Goal: Transaction & Acquisition: Subscribe to service/newsletter

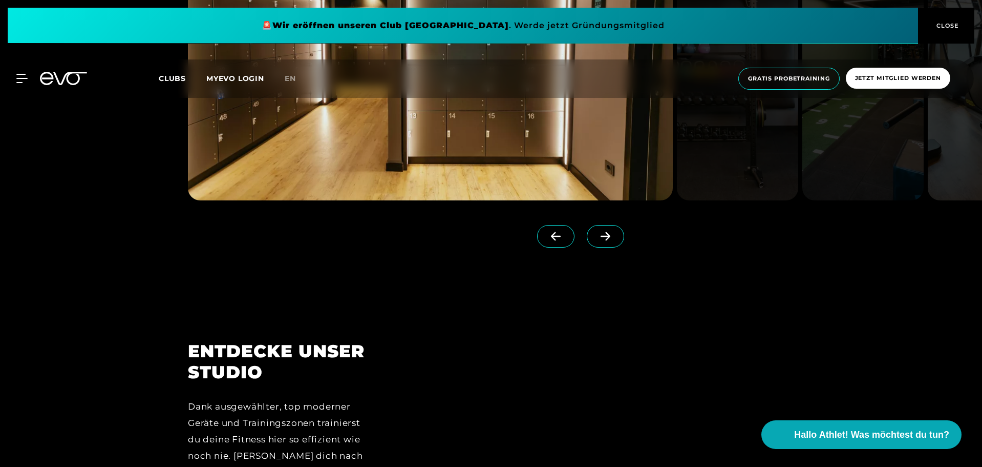
scroll to position [1024, 0]
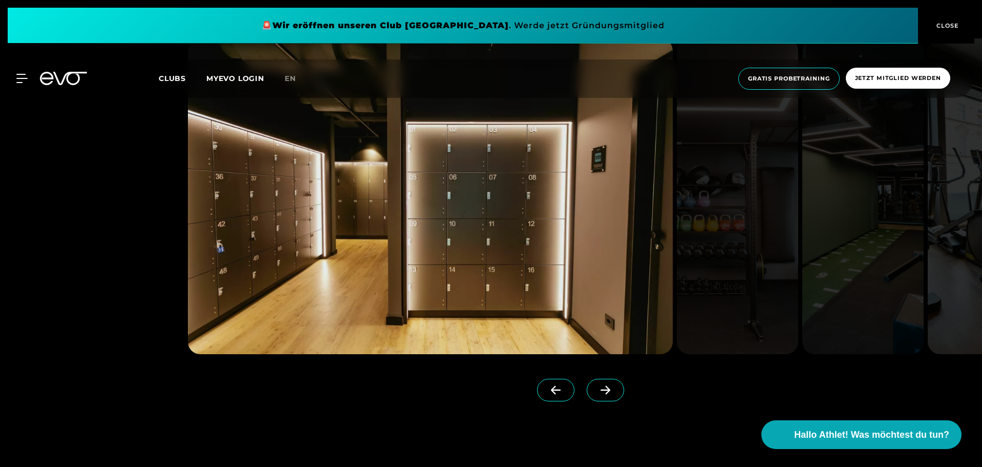
click at [595, 405] on link at bounding box center [607, 399] width 41 height 41
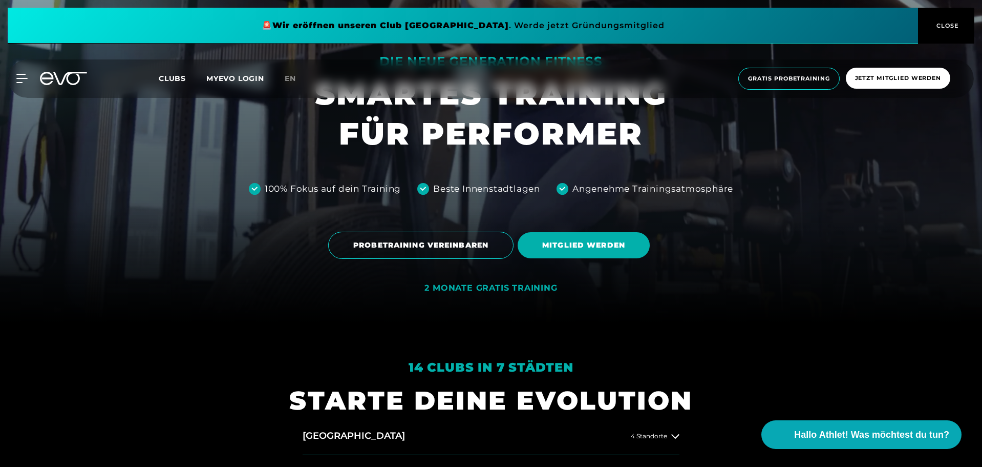
scroll to position [154, 0]
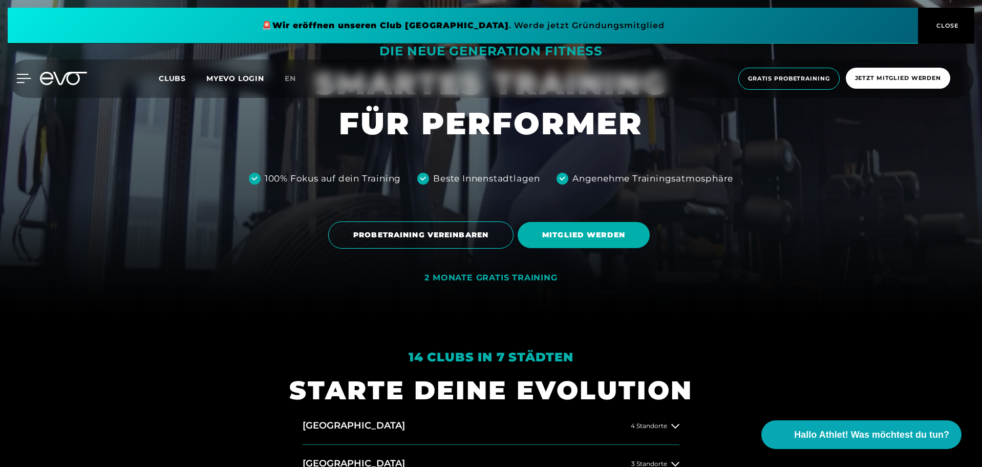
click at [16, 80] on div at bounding box center [16, 78] width 31 height 9
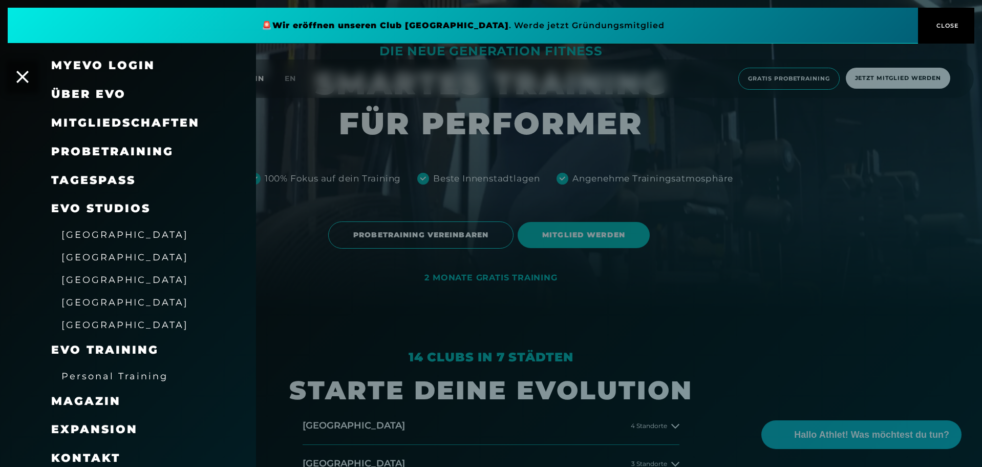
click at [299, 98] on div at bounding box center [491, 233] width 982 height 467
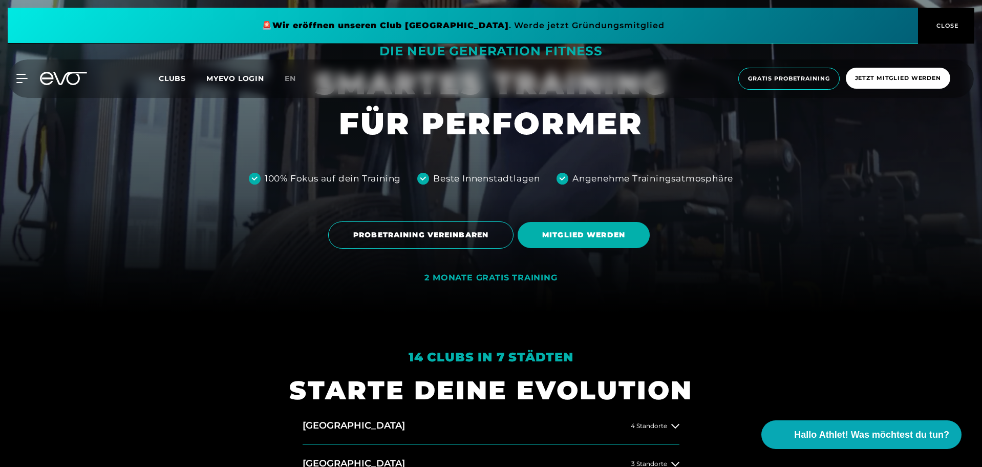
click at [174, 75] on span "Clubs" at bounding box center [172, 78] width 27 height 9
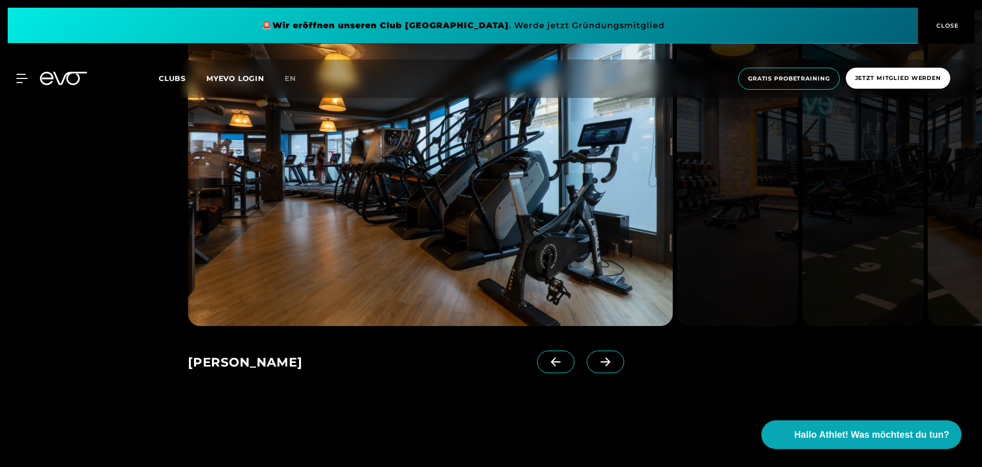
scroll to position [768, 0]
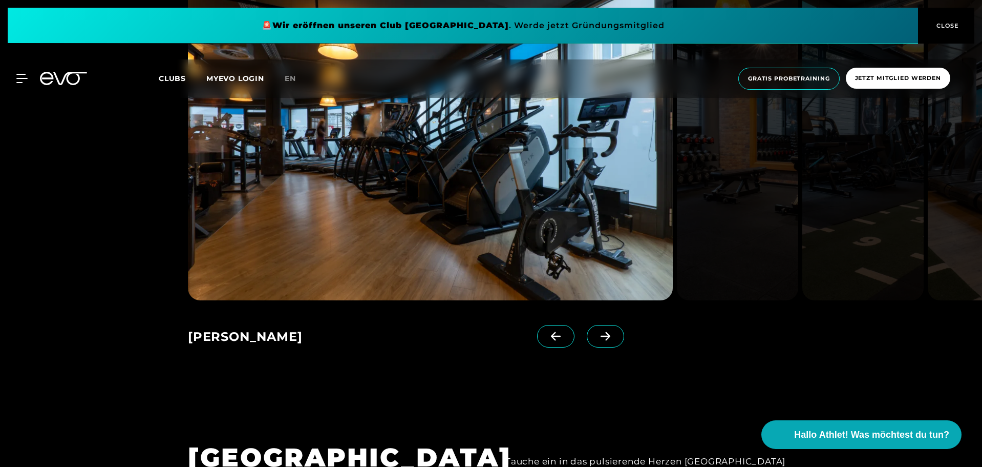
click at [597, 332] on icon at bounding box center [606, 335] width 18 height 9
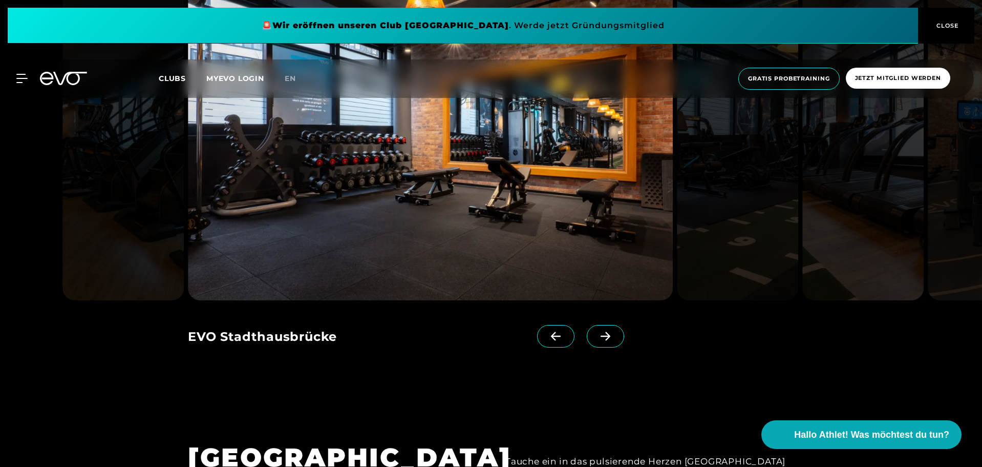
scroll to position [666, 0]
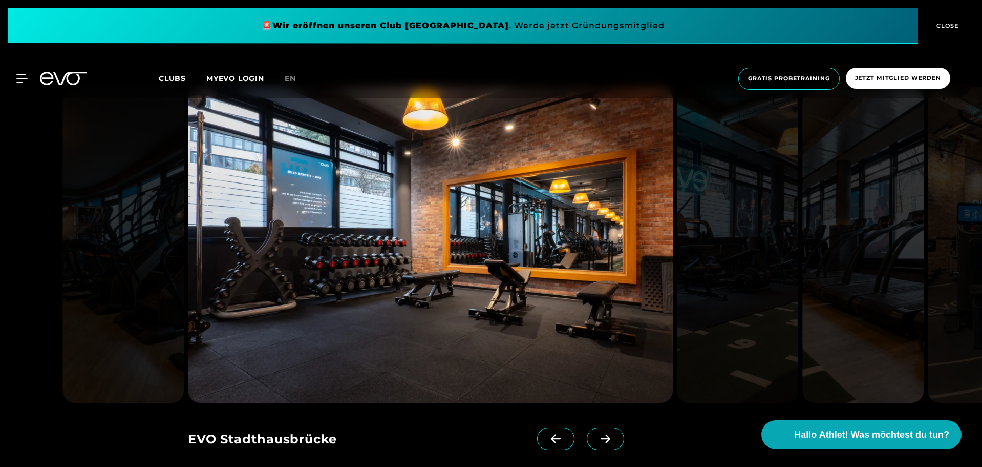
click at [597, 436] on icon at bounding box center [606, 438] width 18 height 9
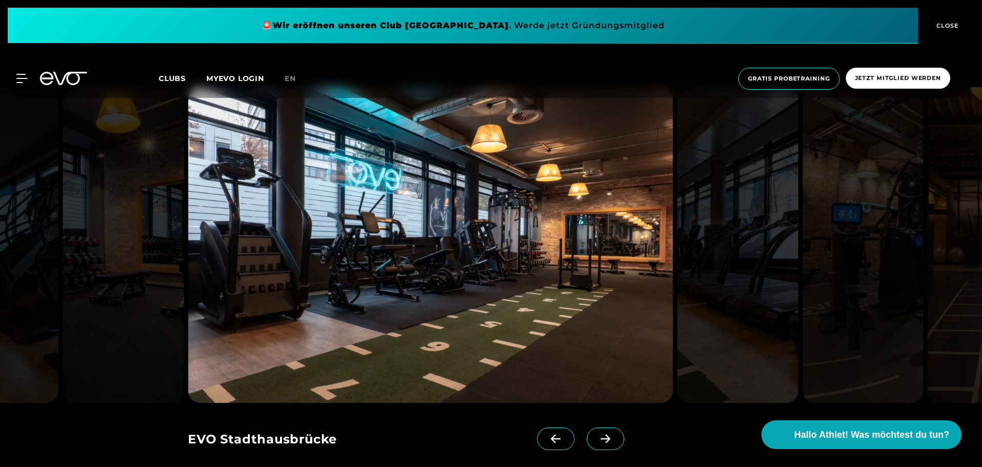
click at [601, 436] on icon at bounding box center [606, 438] width 10 height 9
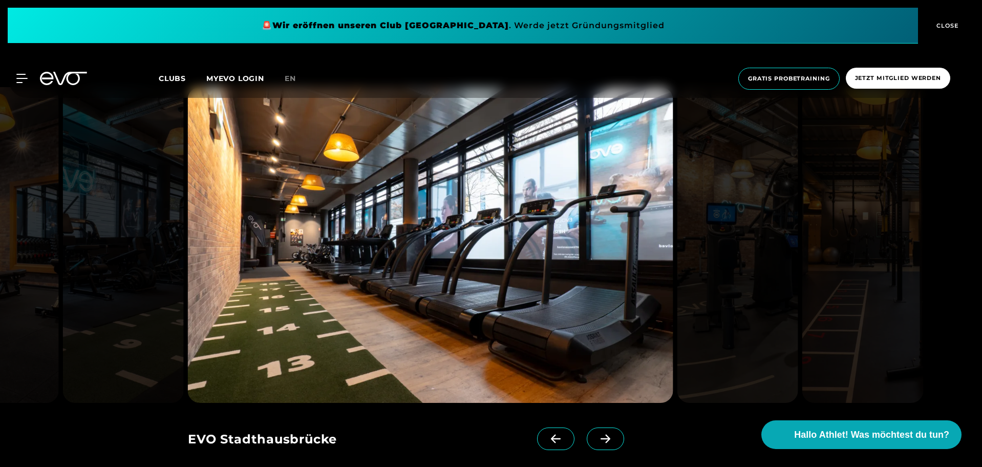
click at [601, 436] on icon at bounding box center [606, 438] width 10 height 9
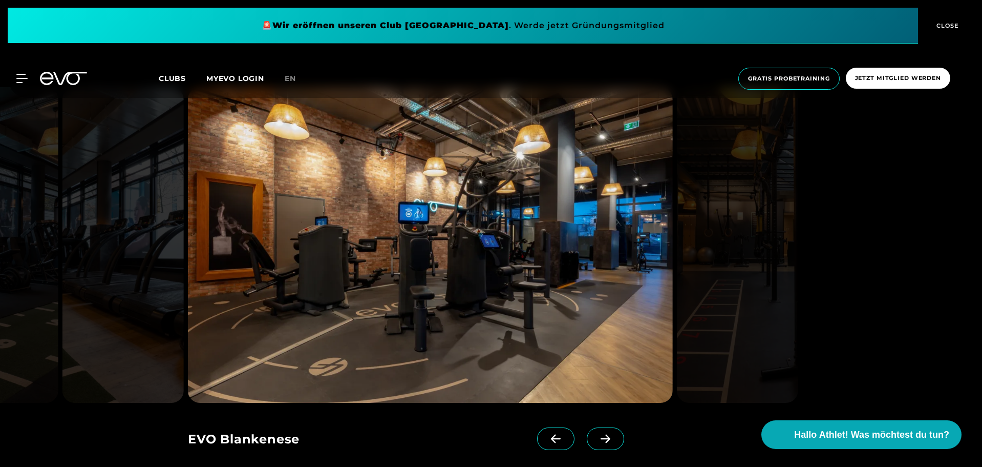
click at [597, 434] on icon at bounding box center [606, 438] width 18 height 9
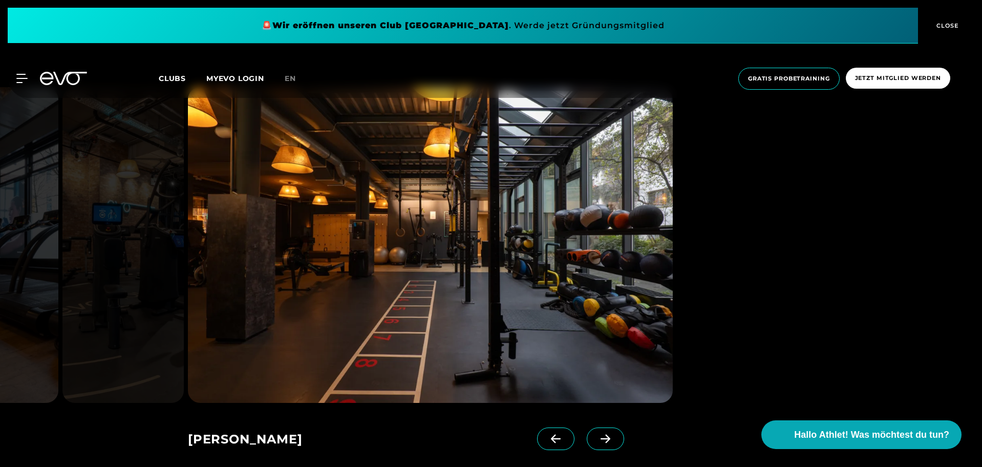
click at [597, 434] on icon at bounding box center [606, 438] width 18 height 9
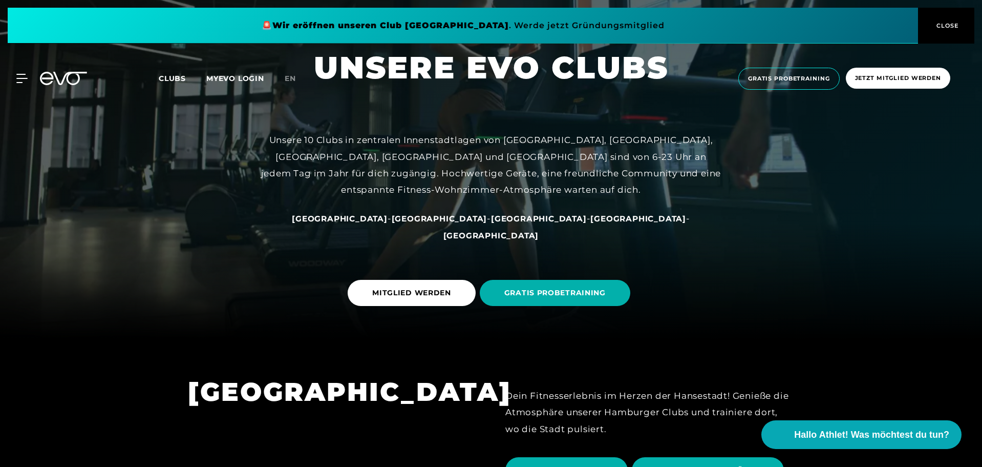
scroll to position [0, 0]
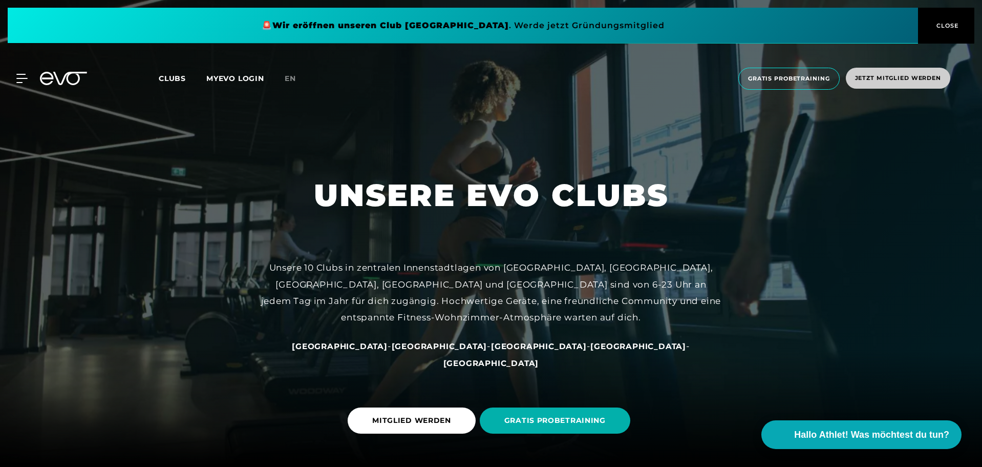
click at [864, 79] on span "Jetzt Mitglied werden" at bounding box center [898, 78] width 86 height 9
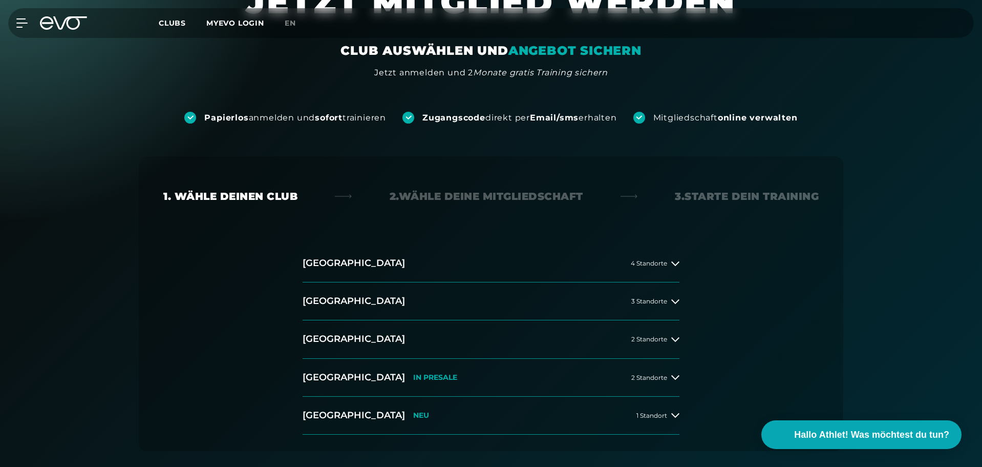
scroll to position [205, 0]
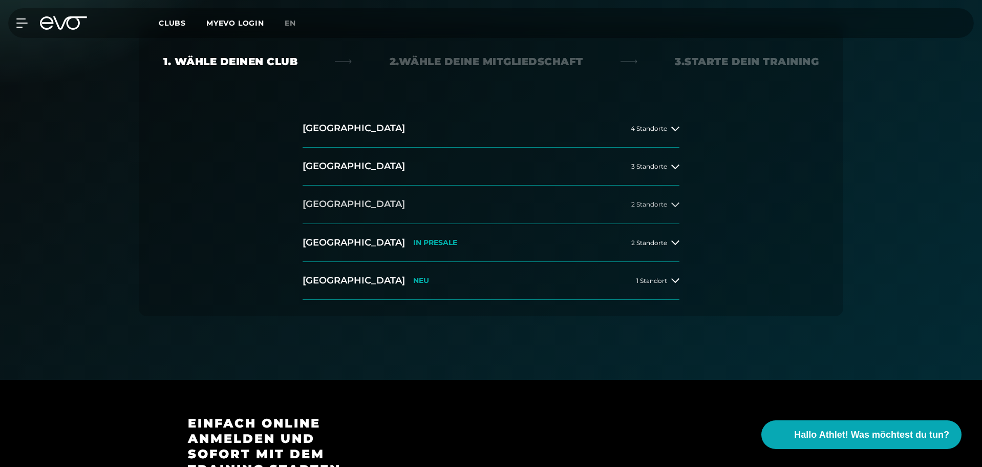
click at [658, 204] on span "2 Standorte" at bounding box center [650, 204] width 36 height 7
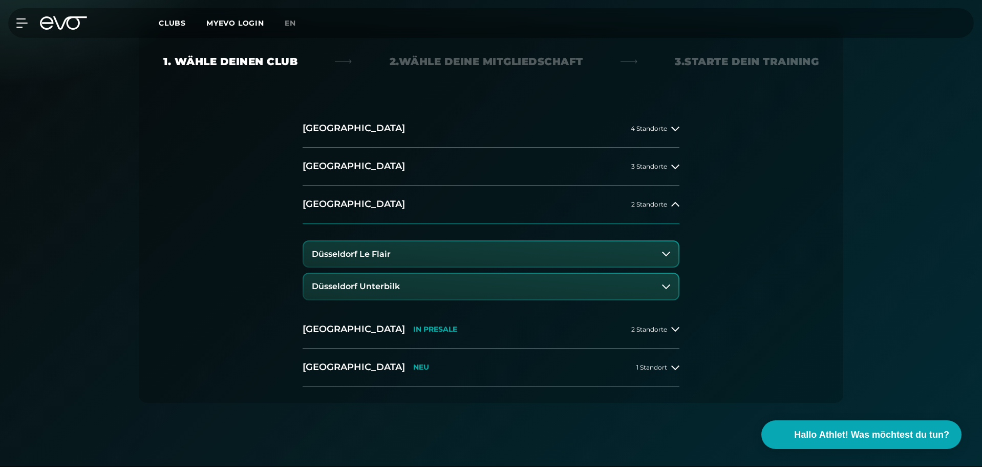
click at [428, 251] on button "Düsseldorf Le Flair" at bounding box center [491, 254] width 375 height 26
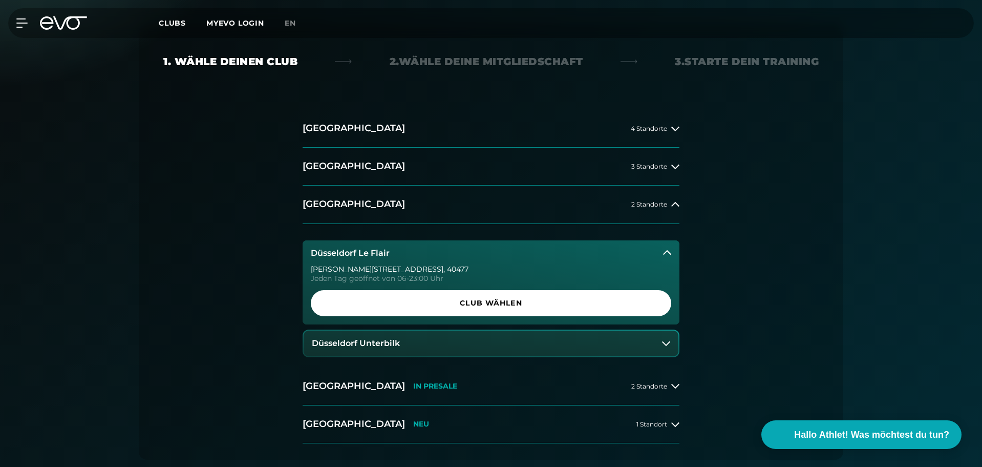
click at [421, 334] on button "Düsseldorf Unterbilk" at bounding box center [491, 343] width 375 height 26
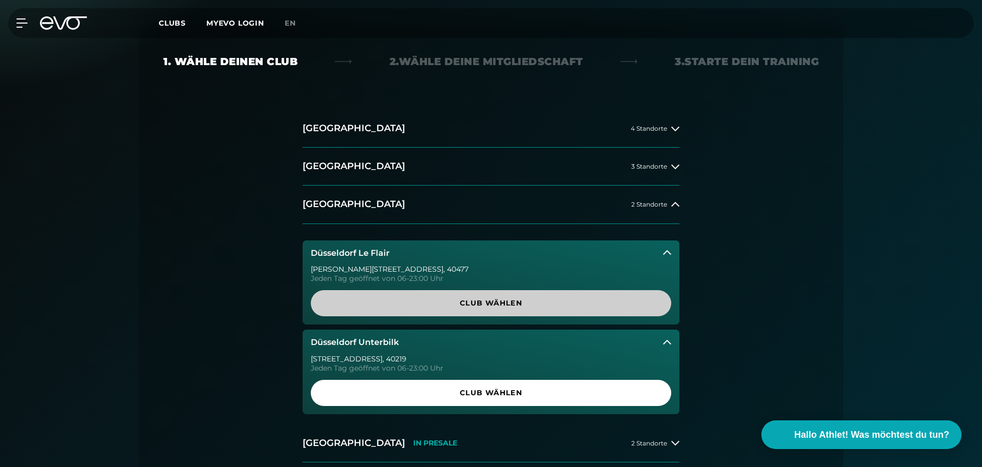
click at [423, 303] on span "Club wählen" at bounding box center [491, 303] width 311 height 11
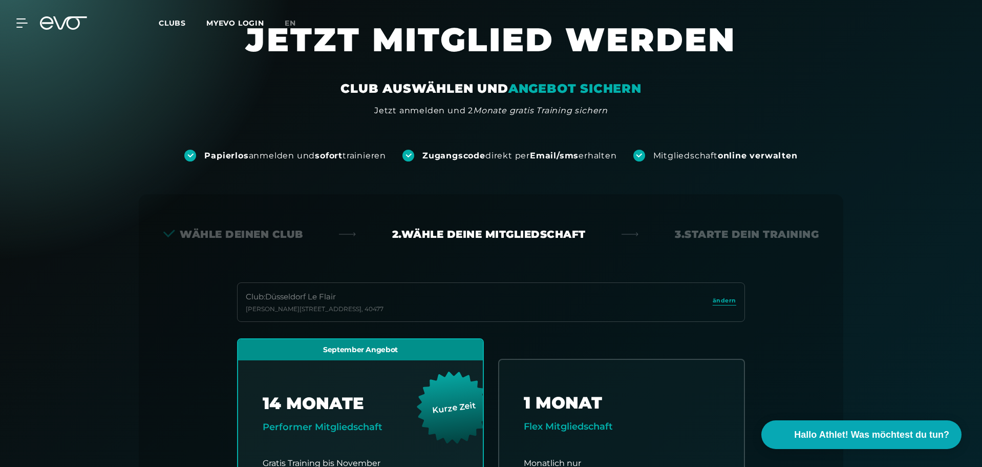
scroll to position [0, 0]
